Goal: Obtain resource: Download file/media

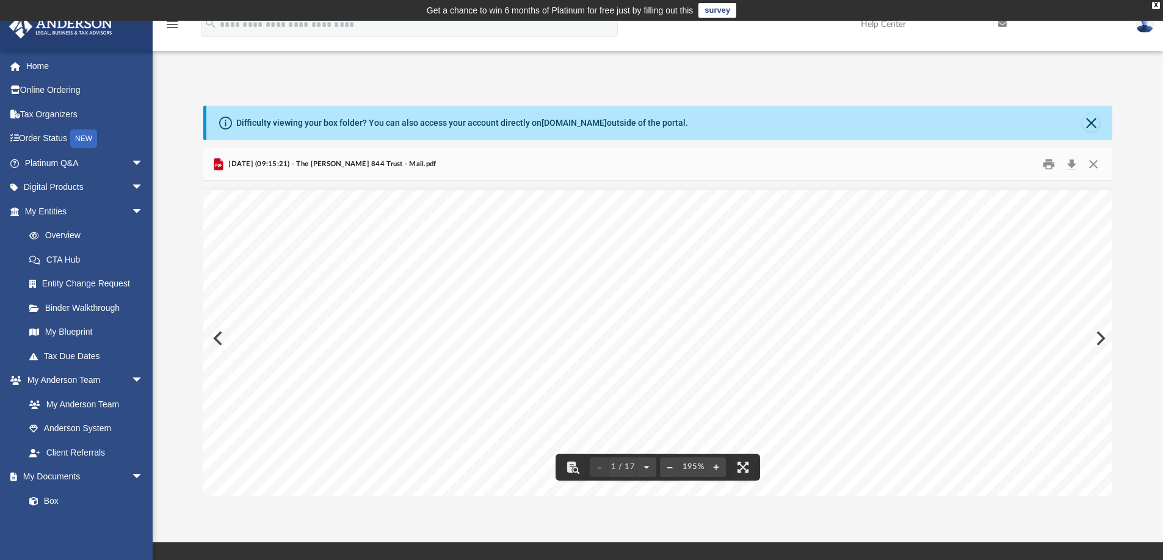
scroll to position [610, 0]
click at [1091, 122] on button "Close" at bounding box center [1090, 122] width 17 height 17
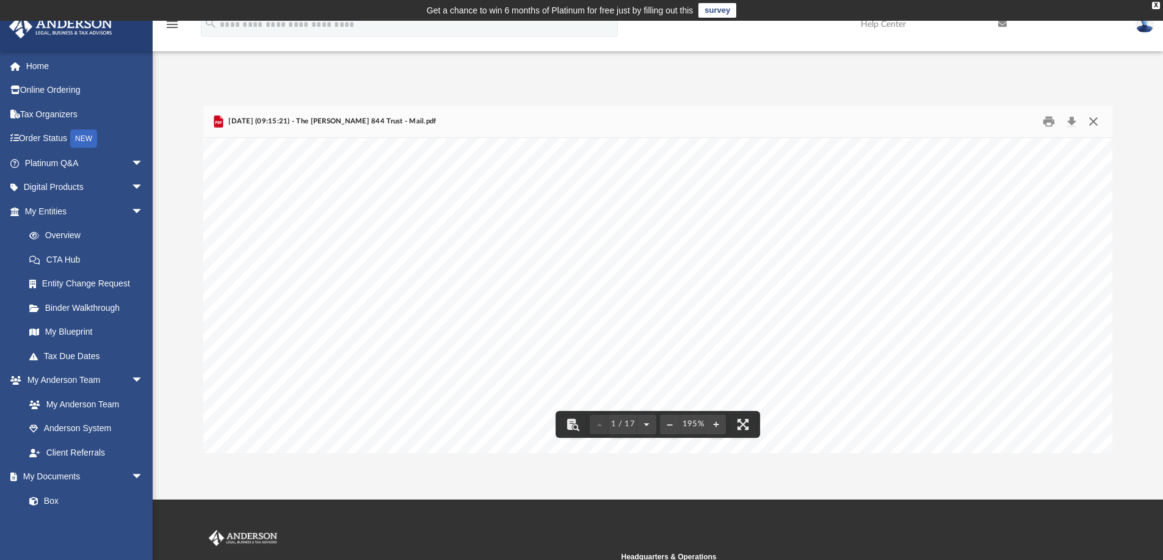
click at [1094, 123] on button "Close" at bounding box center [1093, 121] width 22 height 19
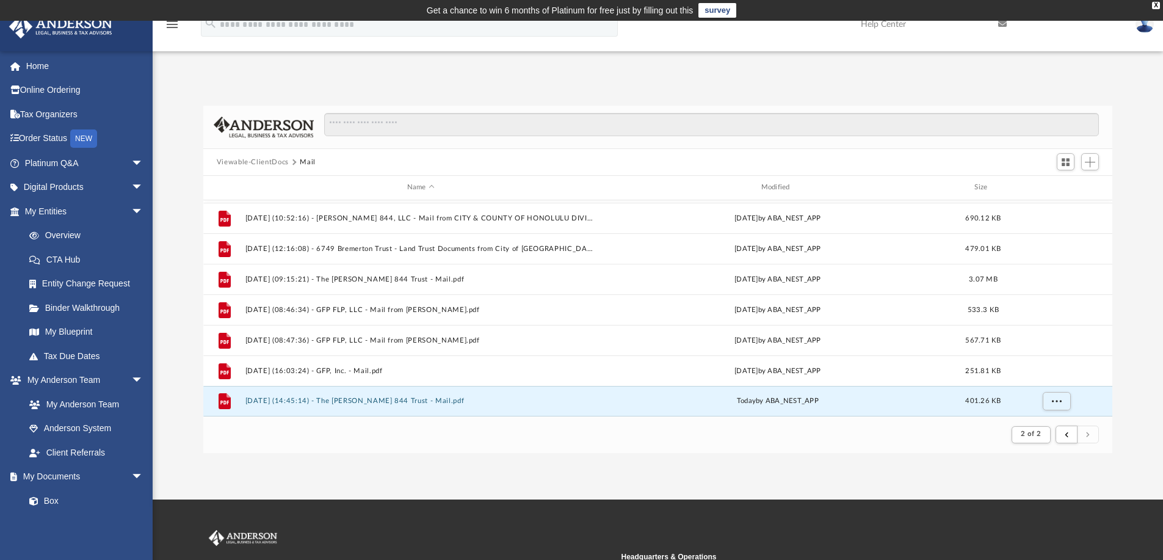
click at [275, 164] on button "Viewable-ClientDocs" at bounding box center [253, 162] width 72 height 11
click at [131, 204] on span "arrow_drop_down" at bounding box center [143, 211] width 24 height 25
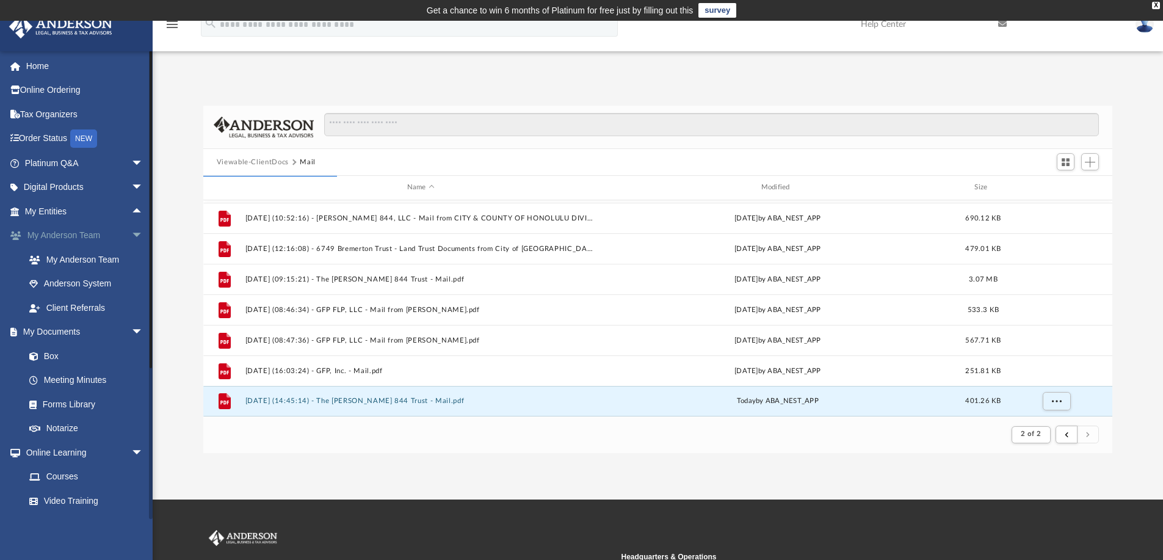
click at [131, 234] on span "arrow_drop_down" at bounding box center [143, 235] width 24 height 25
click at [131, 234] on span "arrow_drop_up" at bounding box center [143, 235] width 24 height 25
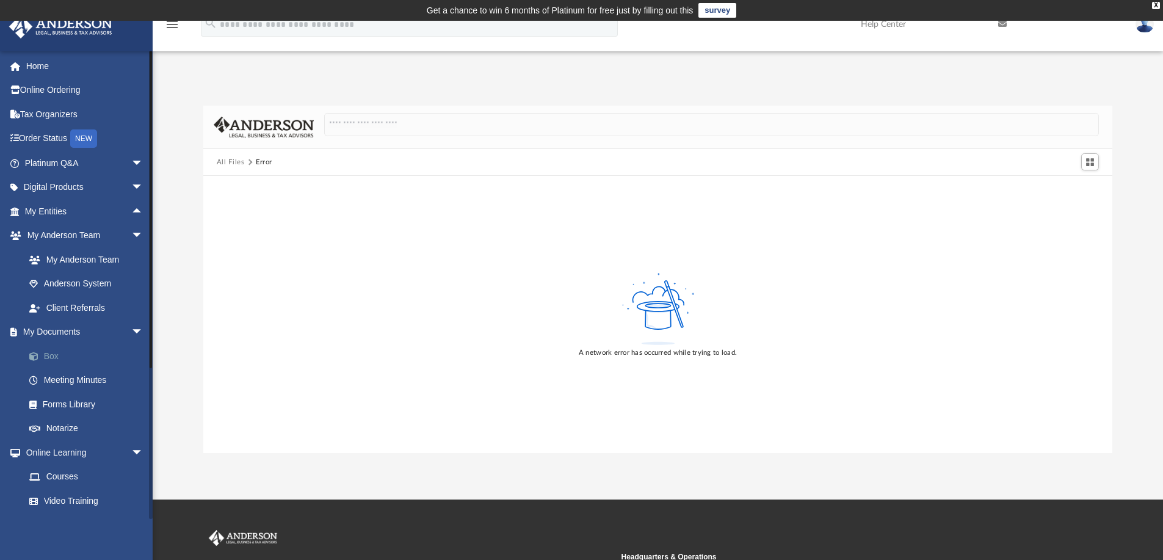
click at [56, 355] on link "Box" at bounding box center [89, 356] width 145 height 24
click at [82, 378] on link "Meeting Minutes" at bounding box center [89, 380] width 145 height 24
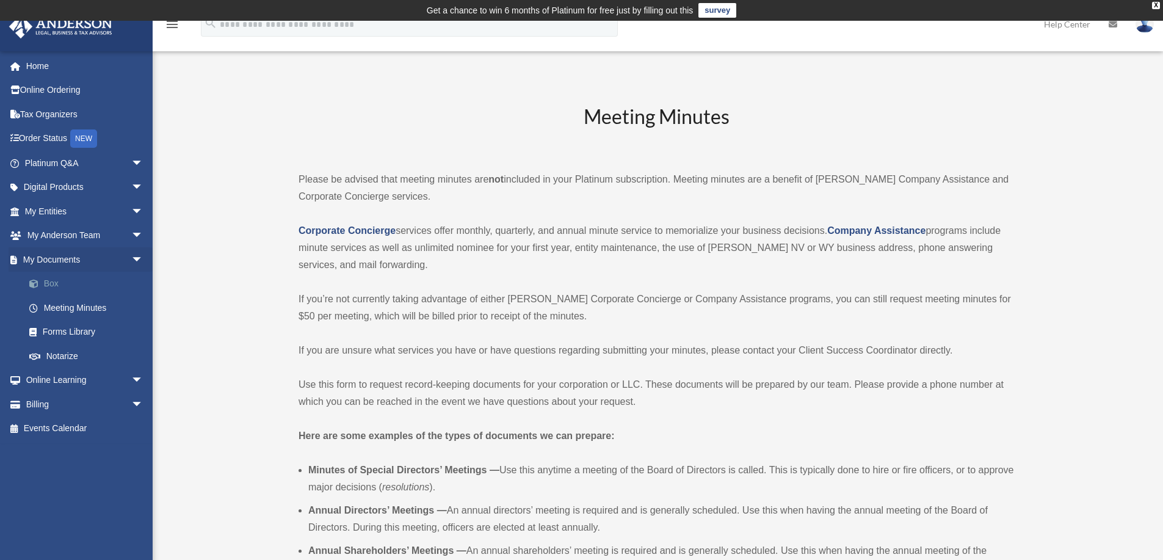
click at [60, 283] on link "Box" at bounding box center [89, 284] width 145 height 24
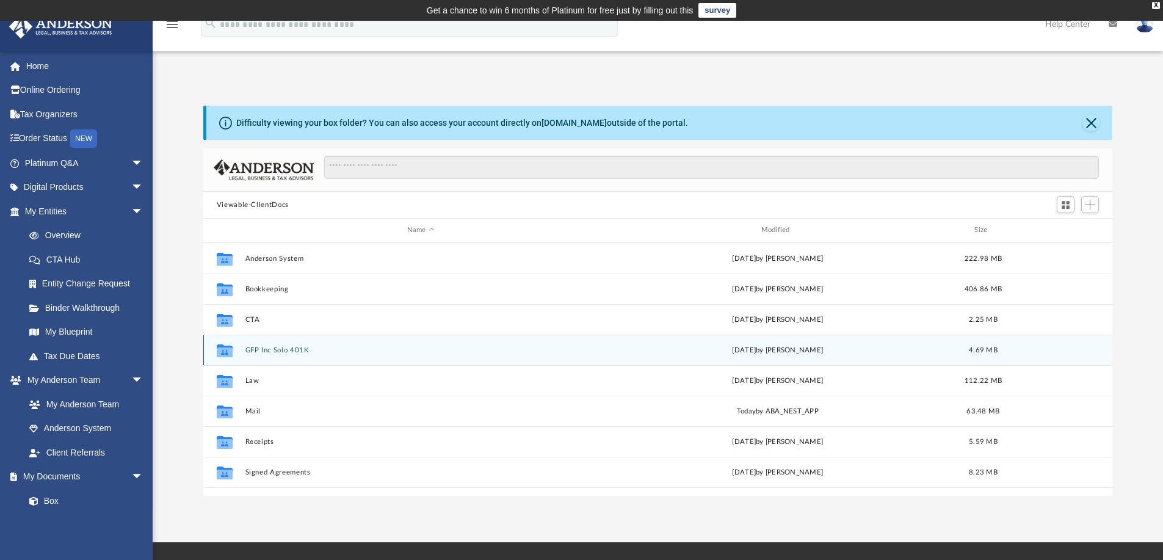
scroll to position [21, 0]
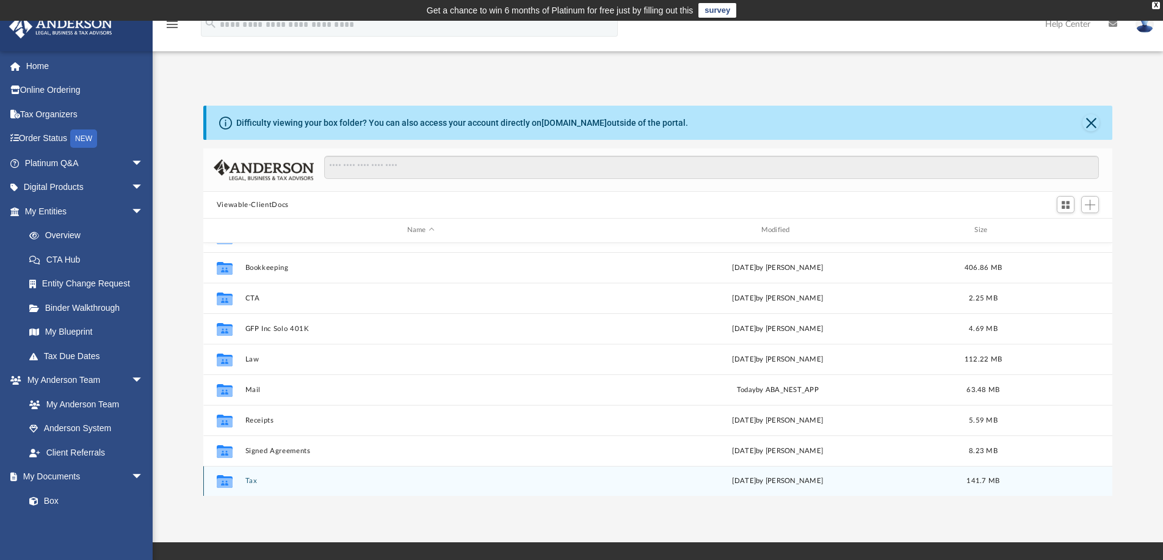
click at [254, 480] on button "Tax" at bounding box center [421, 481] width 352 height 8
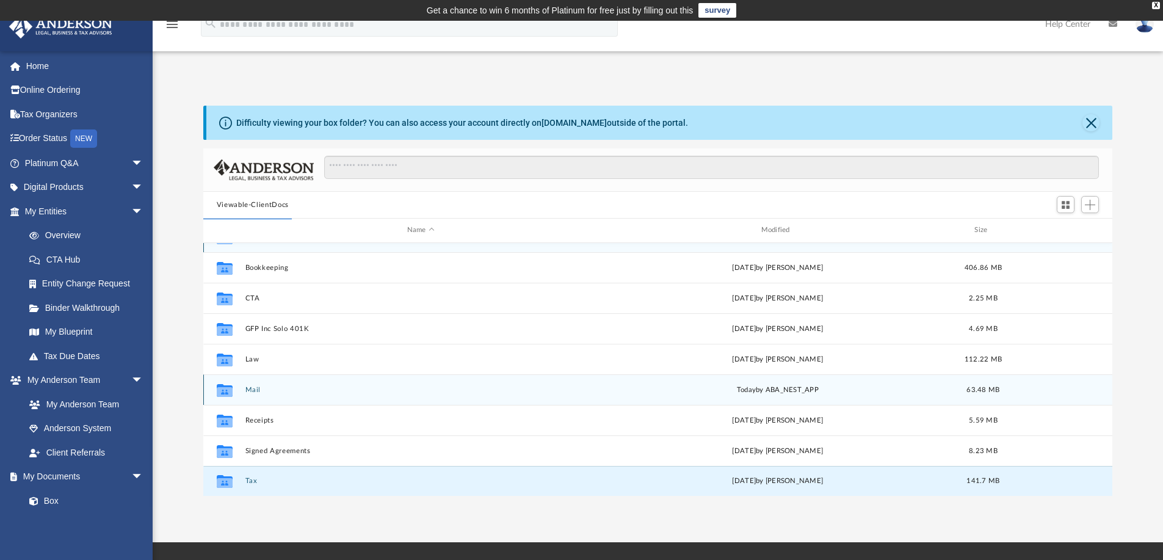
scroll to position [0, 0]
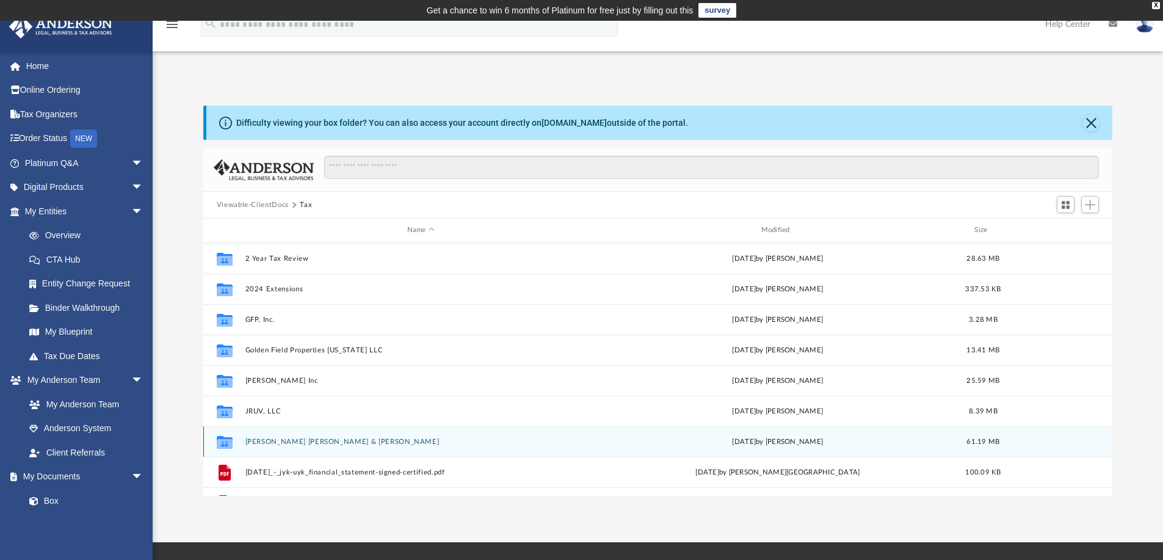
click at [295, 439] on button "Kanada, Jeffrey Yukio & Un Yong" at bounding box center [421, 442] width 352 height 8
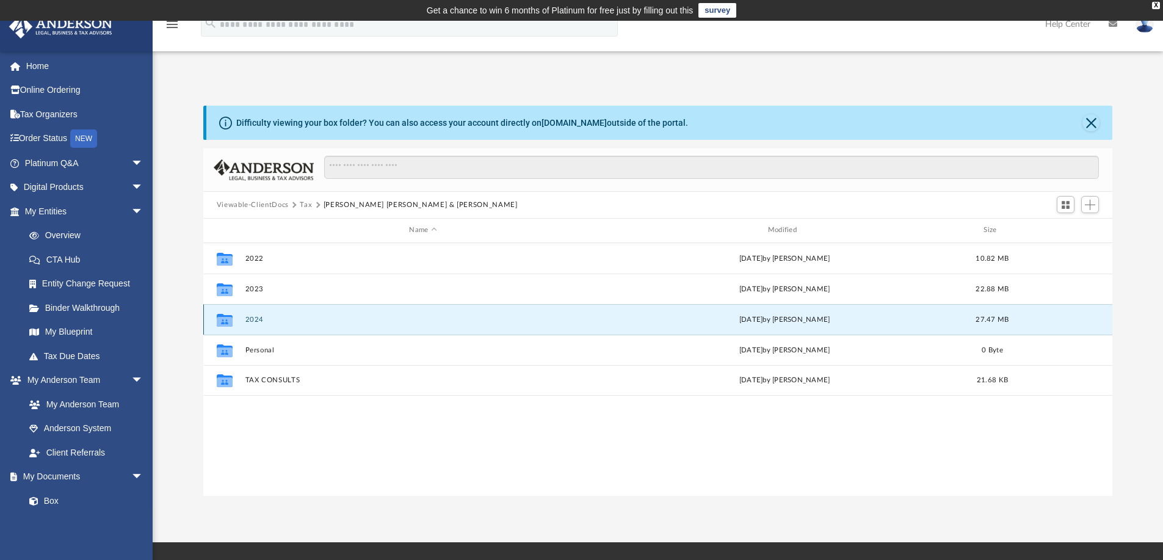
click at [255, 318] on button "2024" at bounding box center [423, 319] width 356 height 8
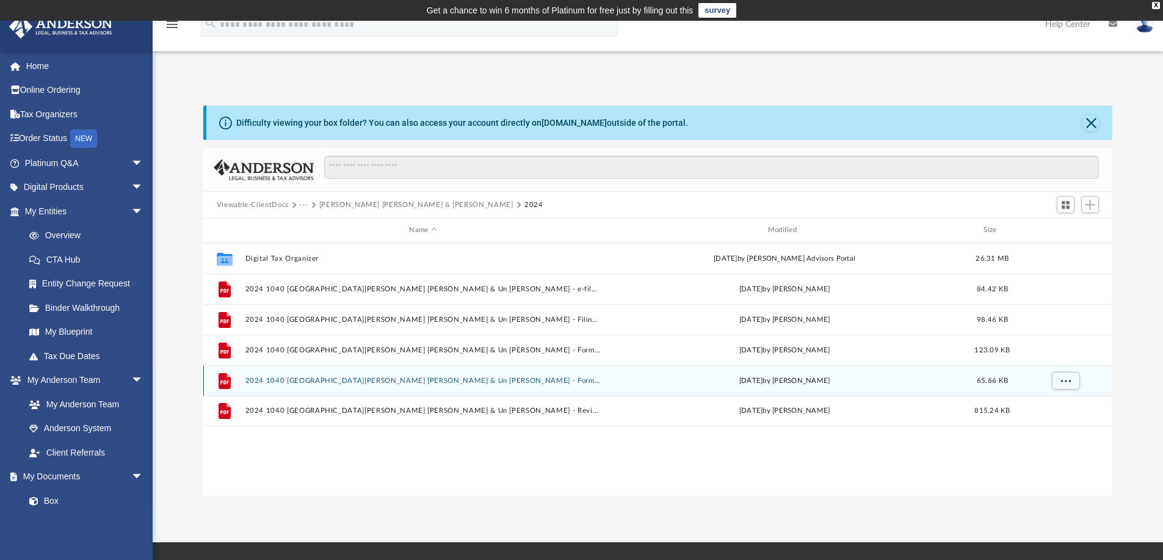
click at [301, 380] on button "2024 1040 Kanada, Jeffrey Yukio & Un Yong - Form 1040-V Payment Voucher.pdf" at bounding box center [423, 381] width 356 height 8
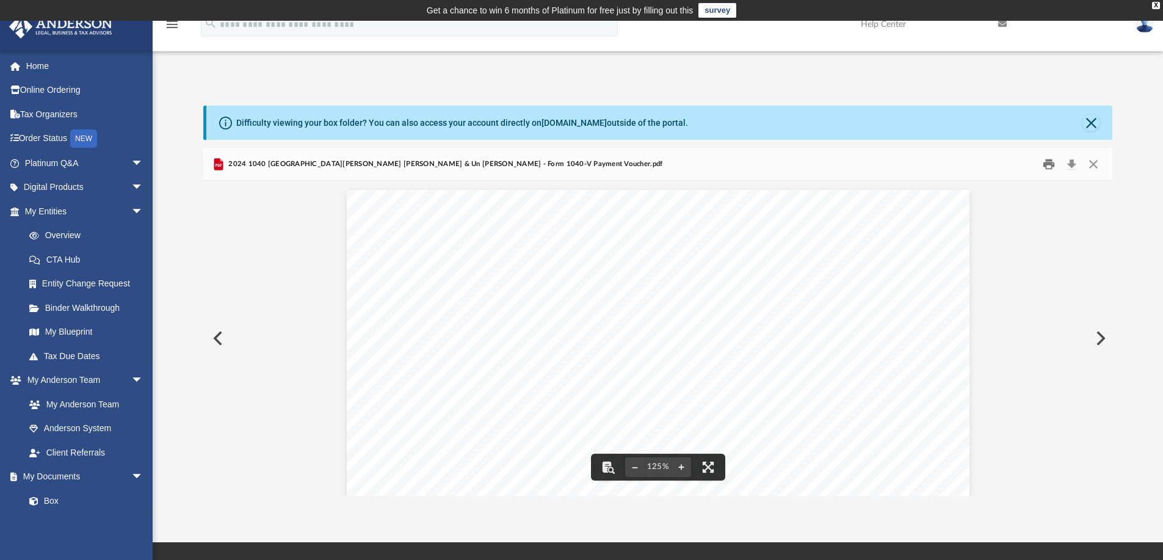
click at [1048, 167] on button "Print" at bounding box center [1048, 164] width 24 height 19
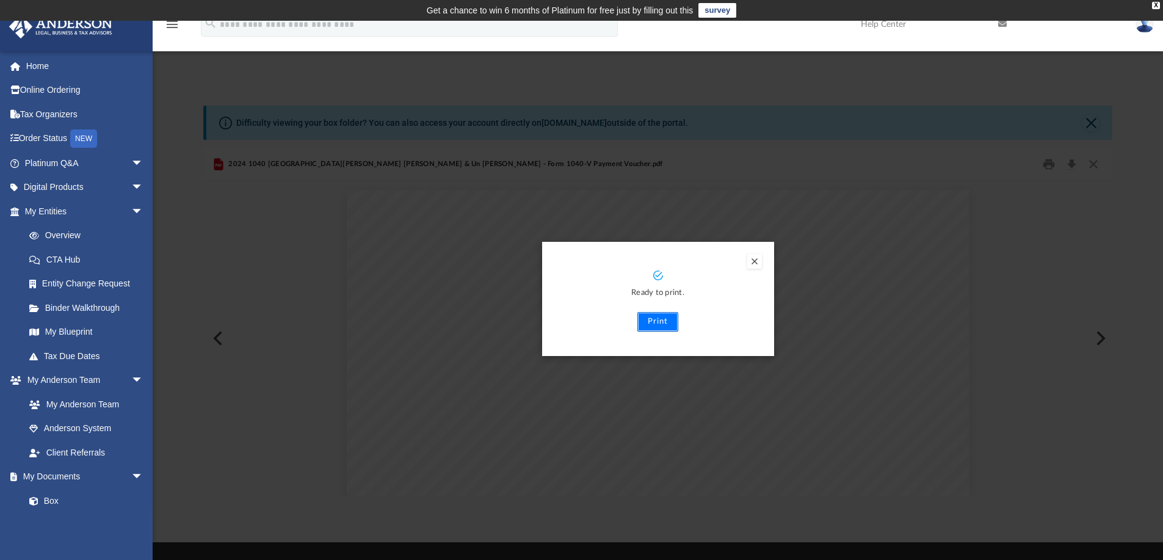
click at [652, 322] on button "Print" at bounding box center [657, 322] width 41 height 20
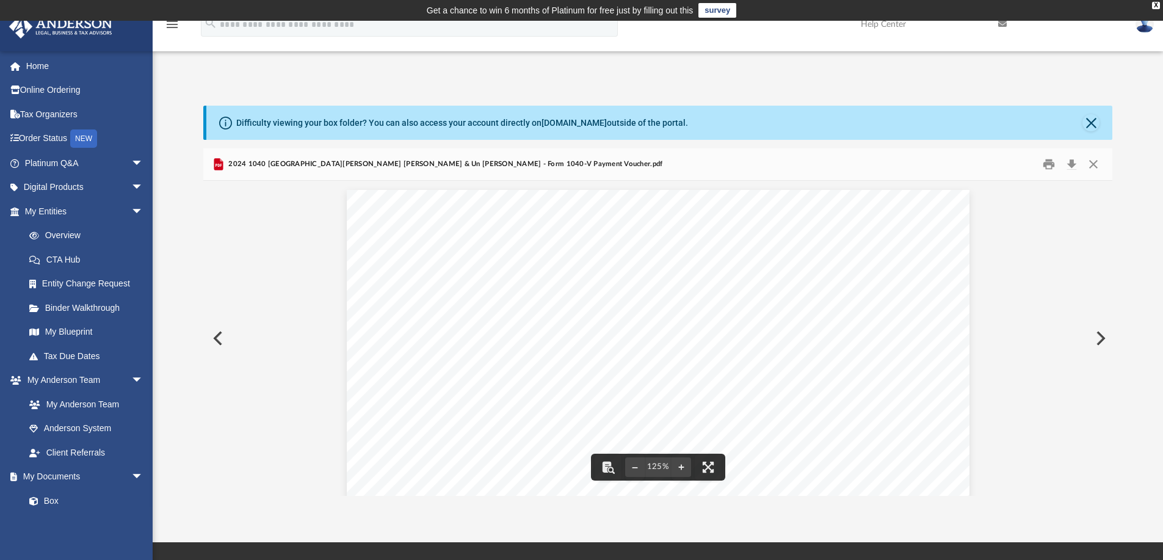
click at [1100, 342] on button "Preview" at bounding box center [1099, 338] width 27 height 34
click at [212, 336] on button "Preview" at bounding box center [216, 338] width 27 height 34
click at [214, 337] on button "Preview" at bounding box center [216, 338] width 27 height 34
click at [1089, 164] on button "Close" at bounding box center [1093, 164] width 22 height 19
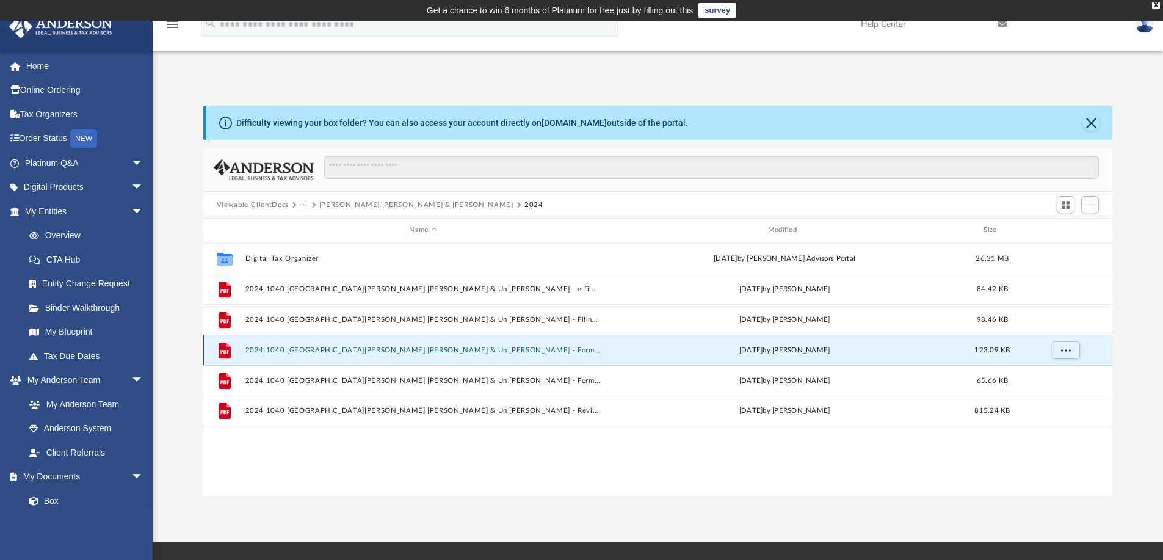
click at [444, 349] on button "2024 1040 Kanada, Jeffrey Yukio & Un Yong - Form 1040-ES Estimated Tax Payment.…" at bounding box center [423, 350] width 356 height 8
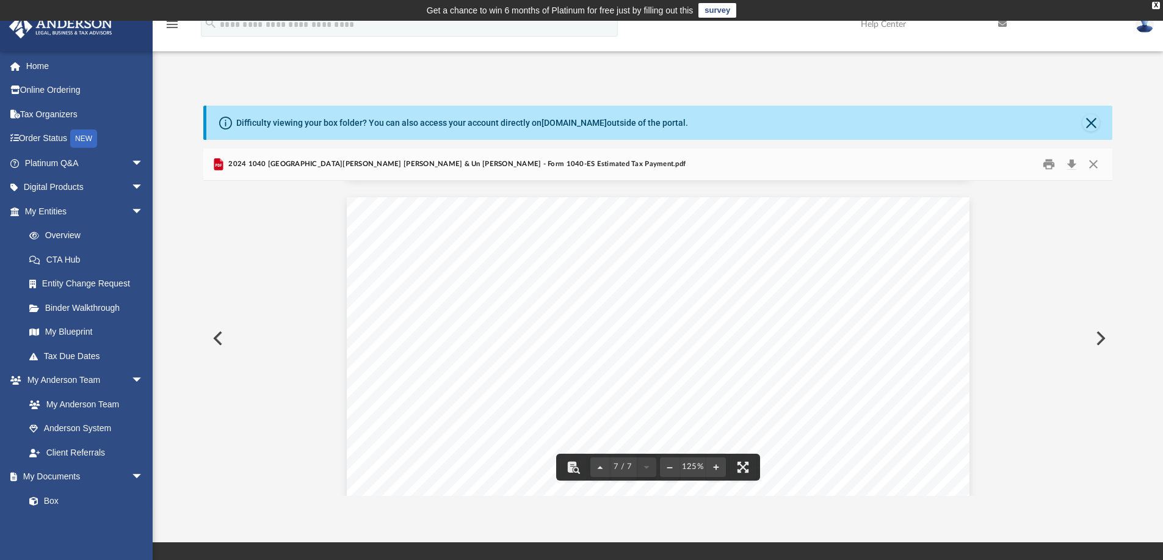
scroll to position [5126, 0]
click at [1047, 164] on button "Print" at bounding box center [1048, 164] width 24 height 19
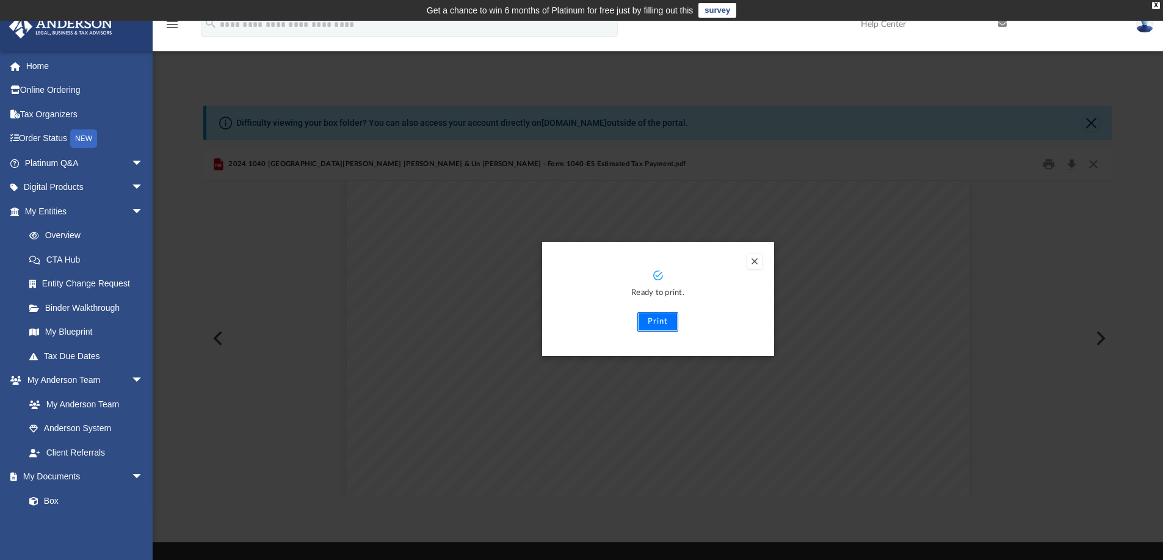
click at [666, 324] on button "Print" at bounding box center [657, 322] width 41 height 20
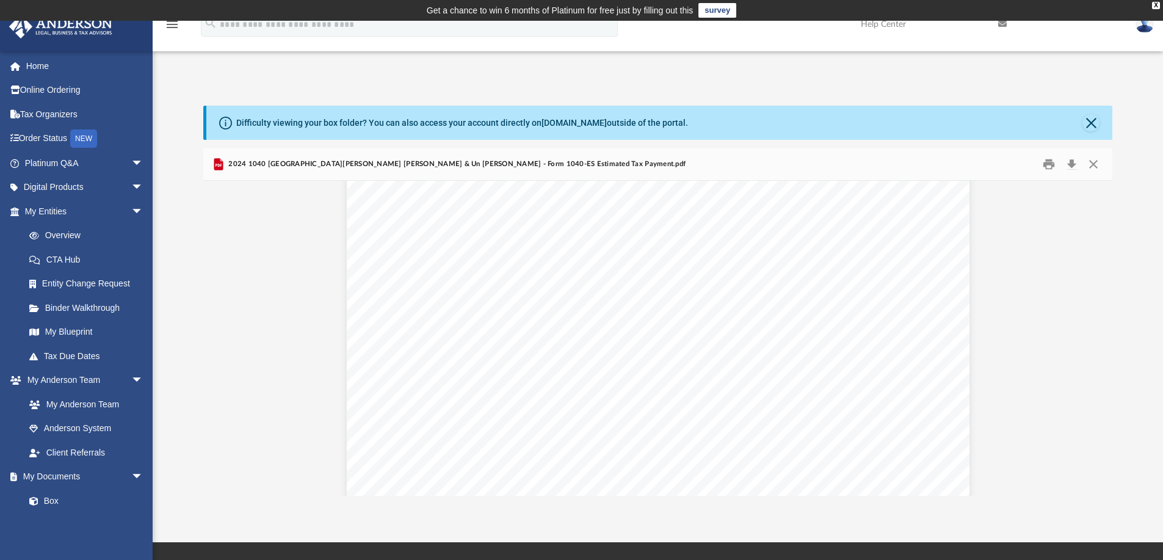
scroll to position [0, 0]
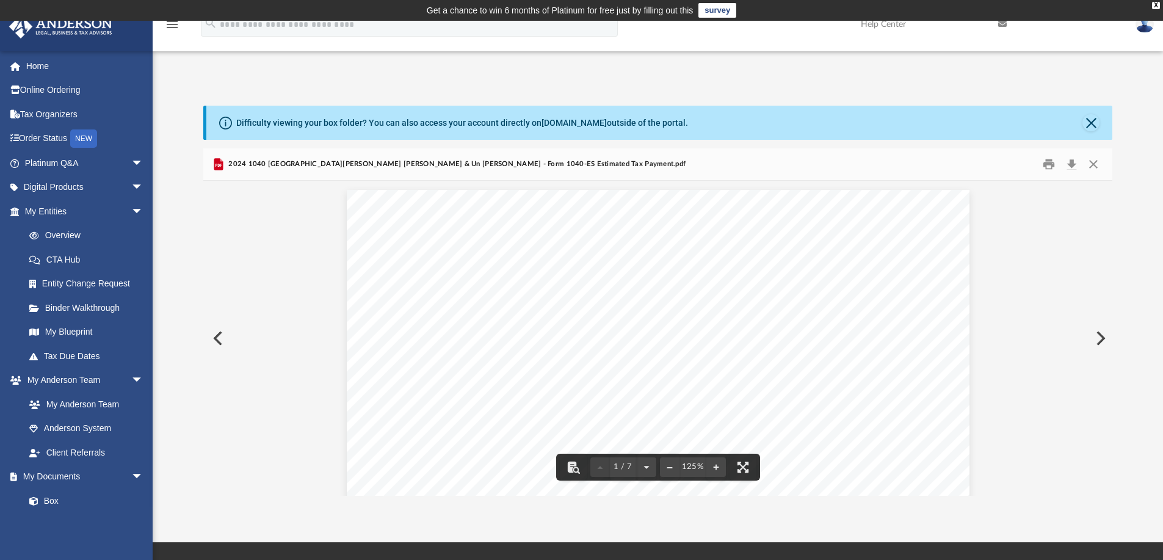
click at [1096, 334] on button "Preview" at bounding box center [1099, 338] width 27 height 34
click at [224, 334] on button "Preview" at bounding box center [216, 338] width 27 height 34
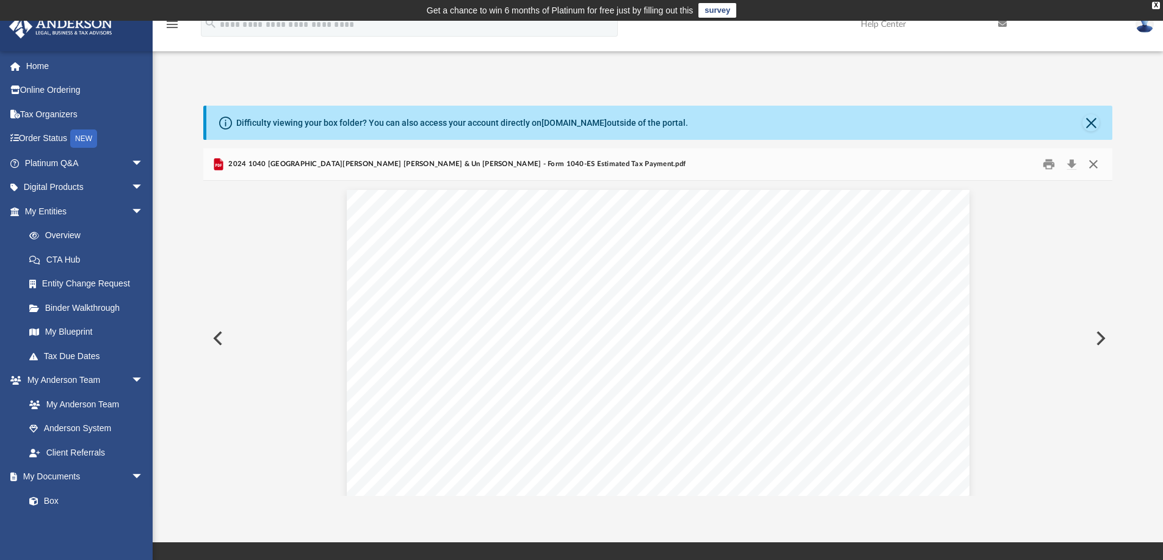
click at [1093, 168] on button "Close" at bounding box center [1093, 164] width 22 height 19
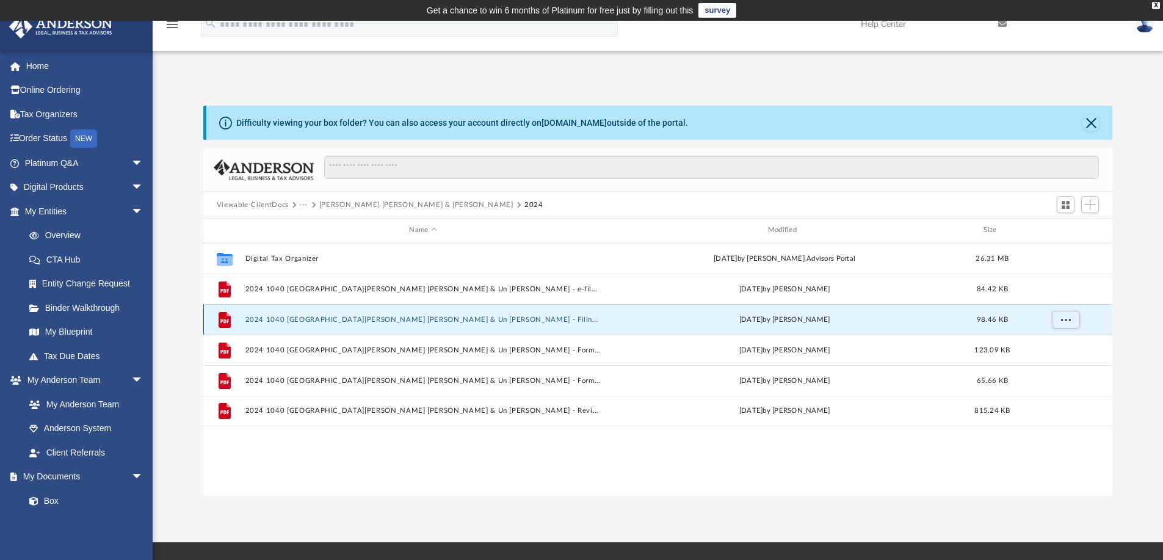
click at [434, 316] on button "2024 1040 Kanada, Jeffrey Yukio & Un Yong - Filing Instructions.pdf" at bounding box center [423, 319] width 356 height 8
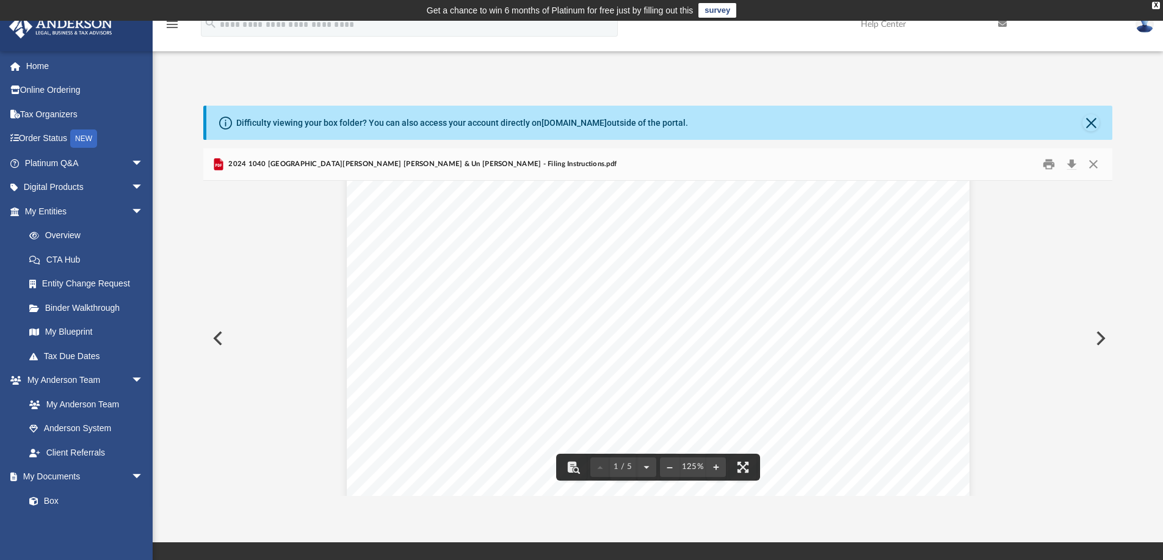
scroll to position [244, 0]
